Goal: Submit feedback/report problem

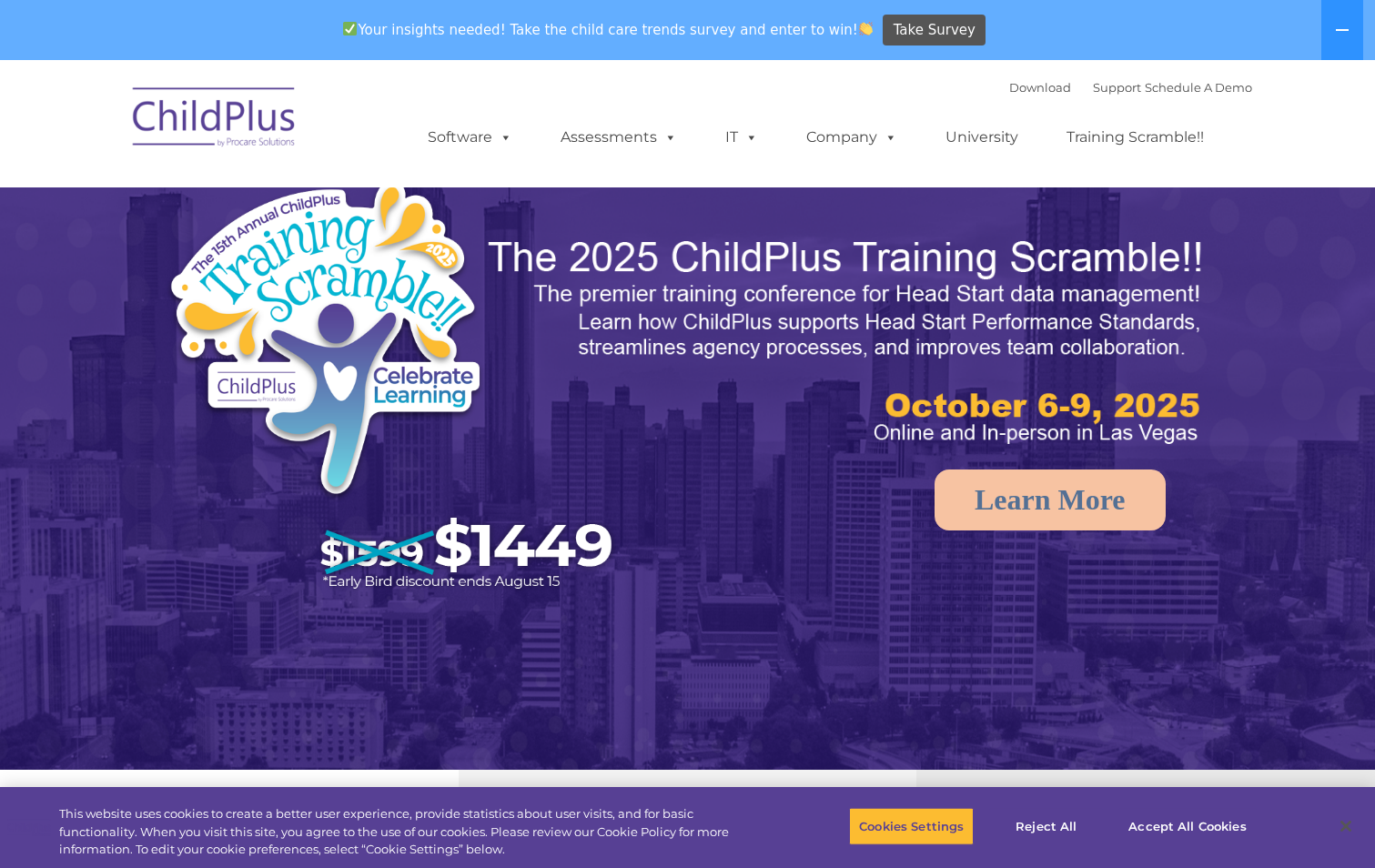
select select "MEDIUM"
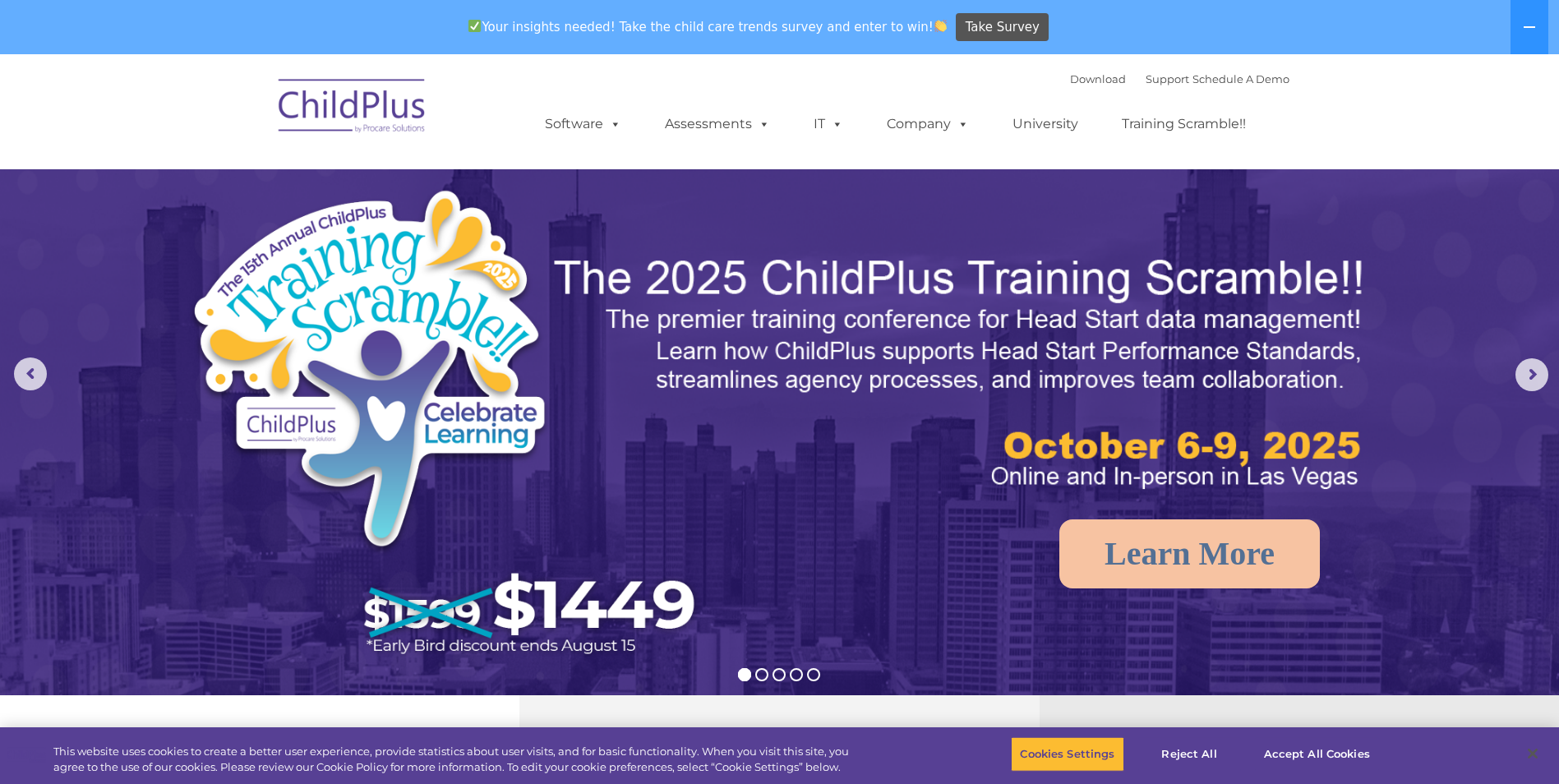
click at [1241, 109] on nav "Download Support | Schedule A Demo  MENU MENU Software ChildPlus: The original…" at bounding box center [779, 111] width 1559 height 115
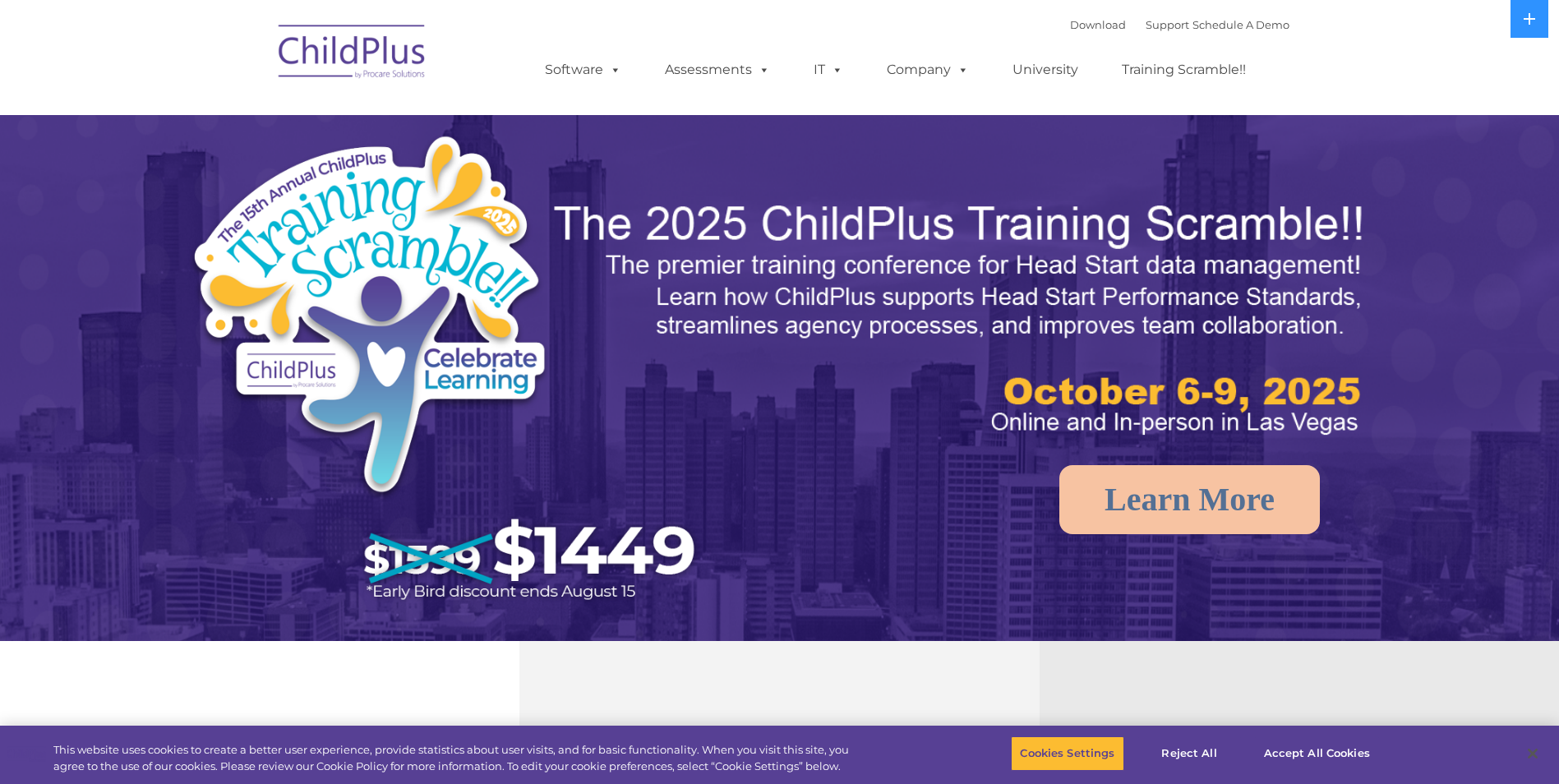
select select "MEDIUM"
